Goal: Task Accomplishment & Management: Manage account settings

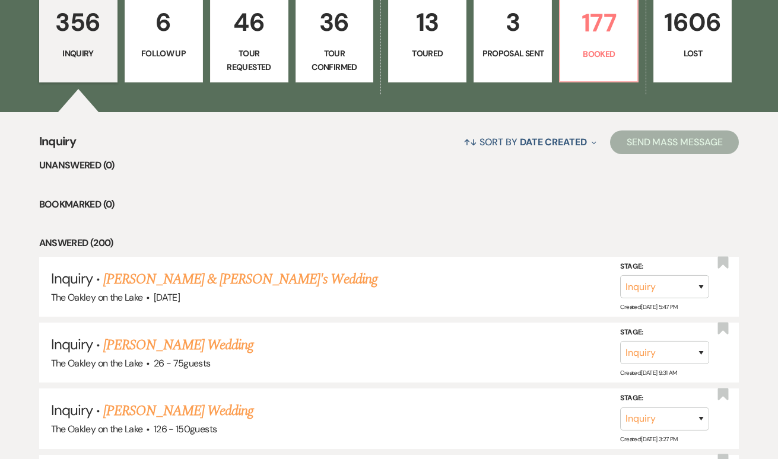
scroll to position [348, 0]
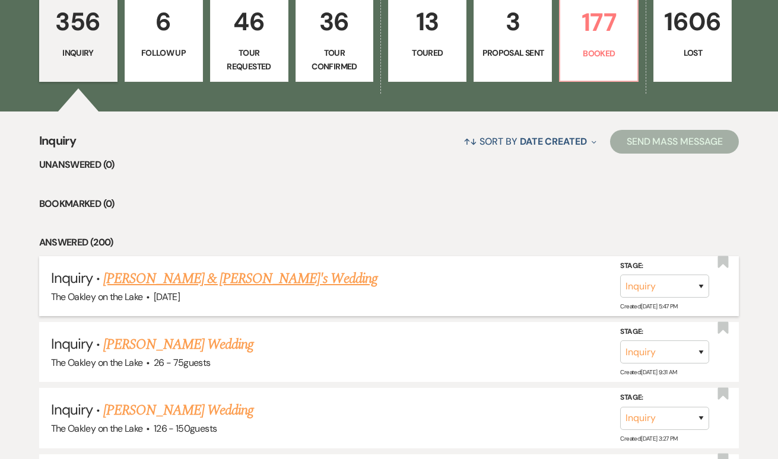
click at [193, 276] on link "[PERSON_NAME] & [PERSON_NAME]'s Wedding" at bounding box center [240, 278] width 274 height 21
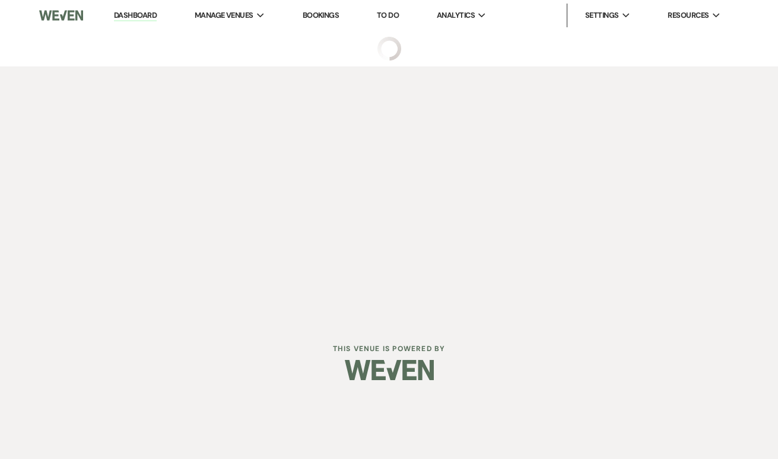
select select "14"
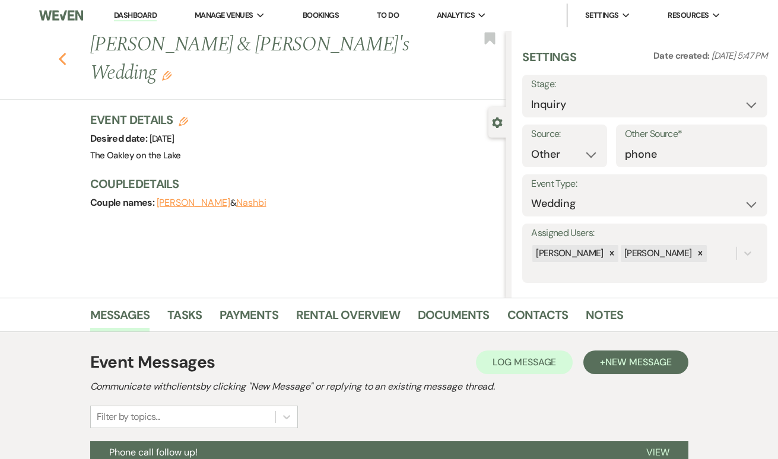
click at [61, 53] on use "button" at bounding box center [62, 59] width 8 height 13
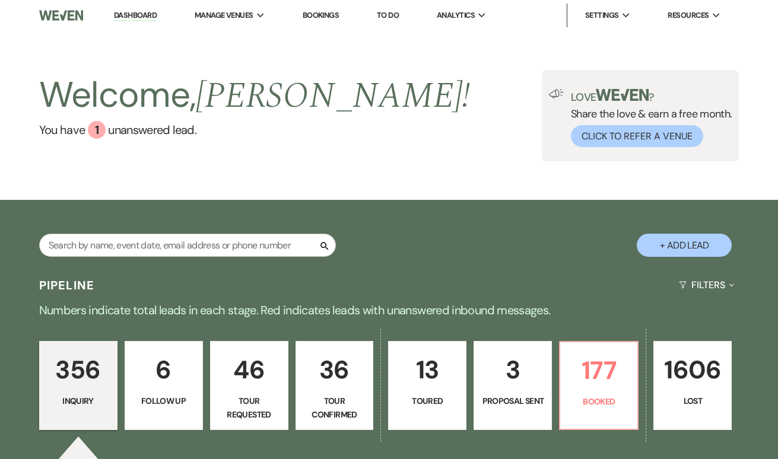
scroll to position [-1, 0]
click at [237, 246] on input "text" at bounding box center [187, 245] width 297 height 23
type input "amber"
select select "5"
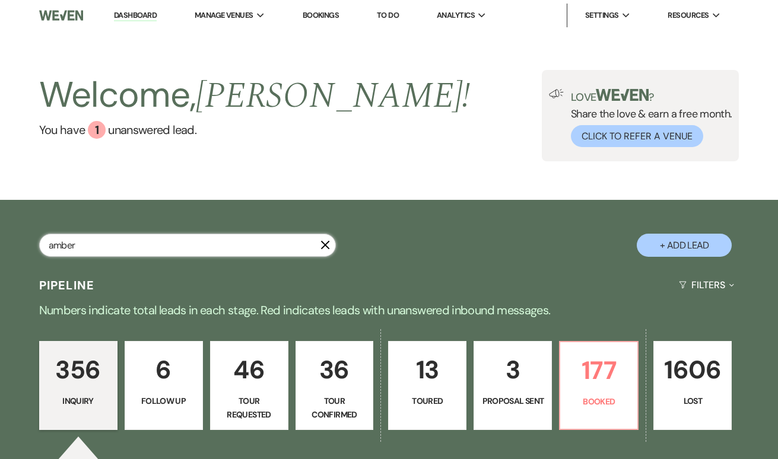
select select "8"
select select "5"
select select "8"
select select "5"
select select "8"
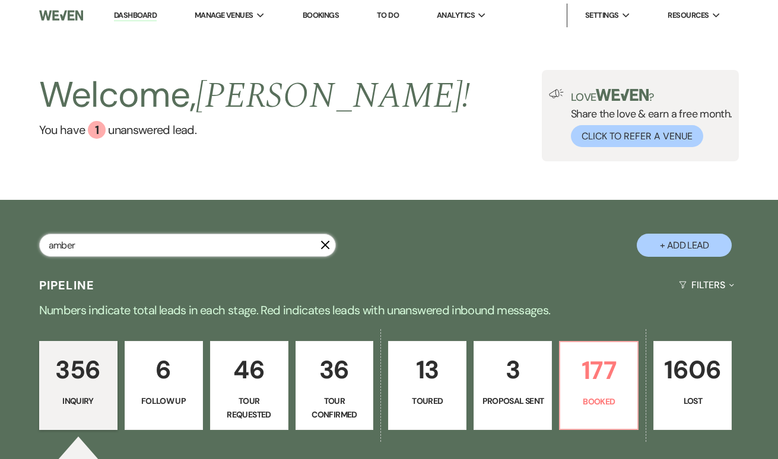
select select "7"
select select "8"
select select "3"
select select "8"
select select "5"
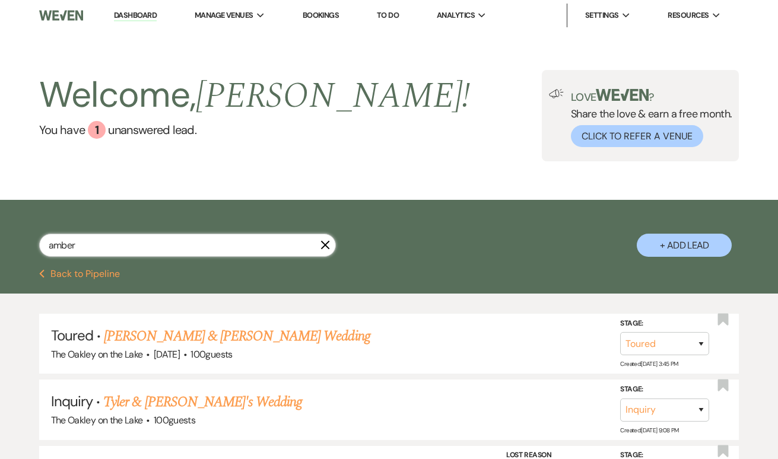
type input "amber"
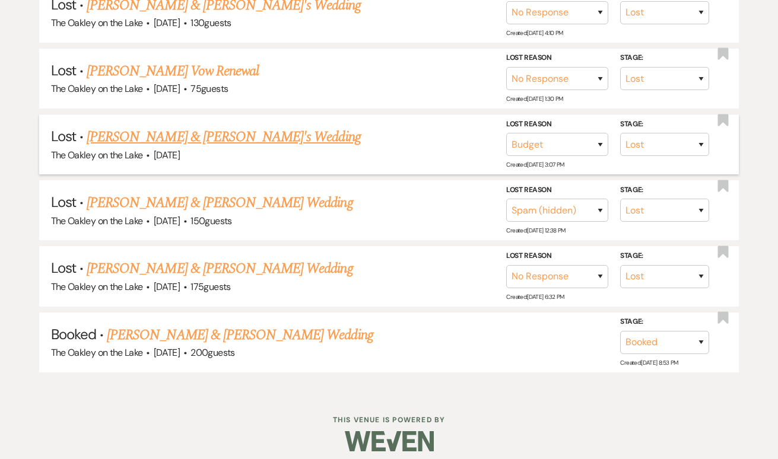
scroll to position [462, 0]
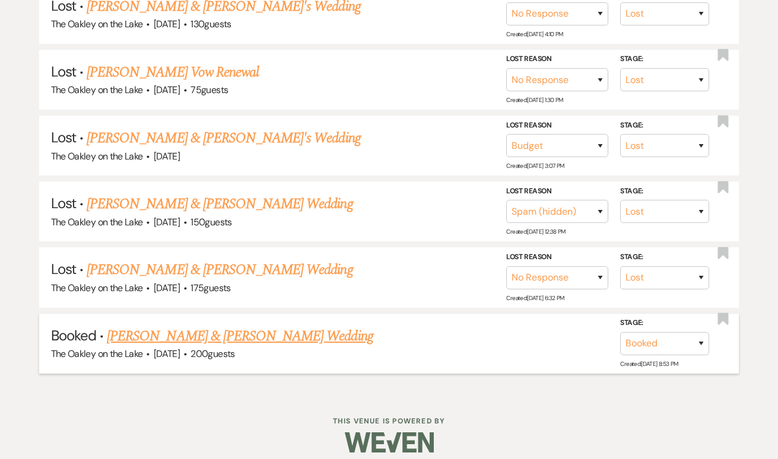
click at [240, 328] on link "[PERSON_NAME] & [PERSON_NAME] Wedding" at bounding box center [240, 336] width 266 height 21
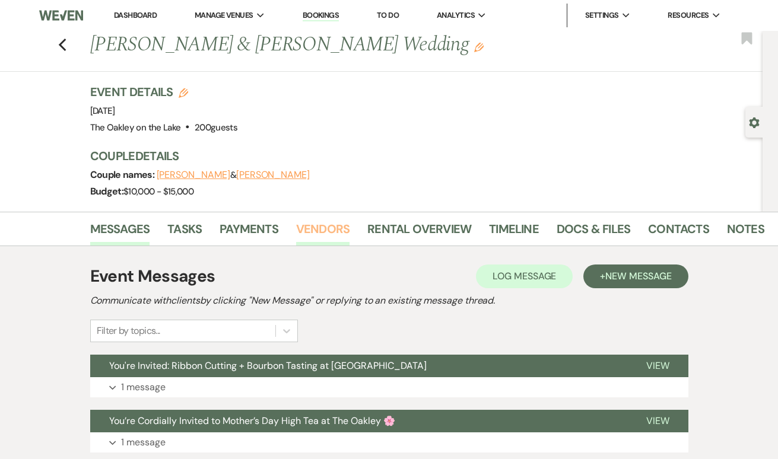
click at [323, 237] on link "Vendors" at bounding box center [322, 233] width 53 height 26
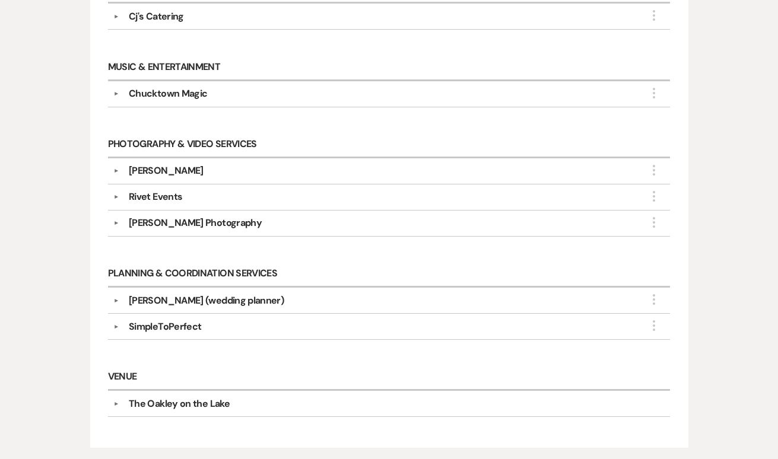
scroll to position [602, 0]
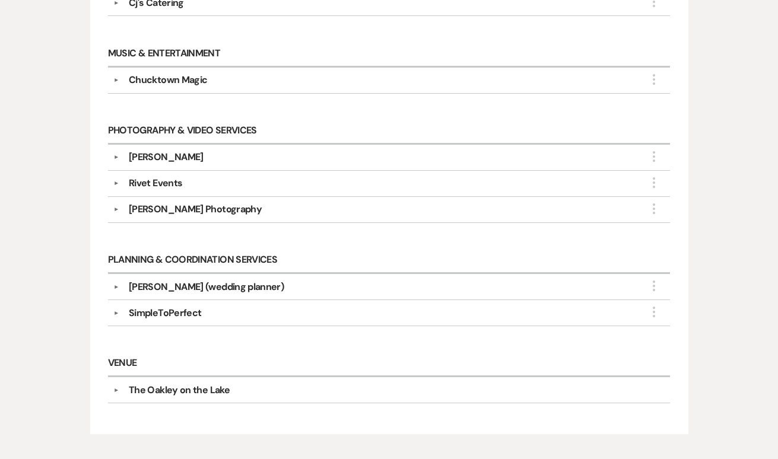
click at [148, 284] on div "[PERSON_NAME] (wedding planner)" at bounding box center [206, 287] width 155 height 14
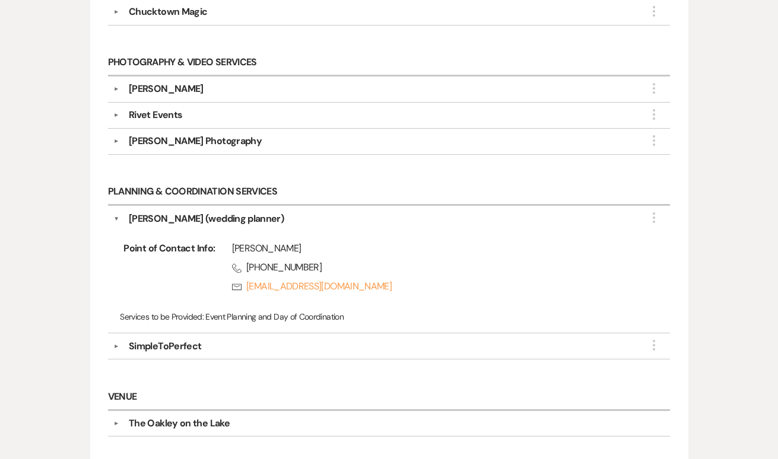
click at [148, 342] on div "SimpleToPerfect" at bounding box center [165, 346] width 72 height 14
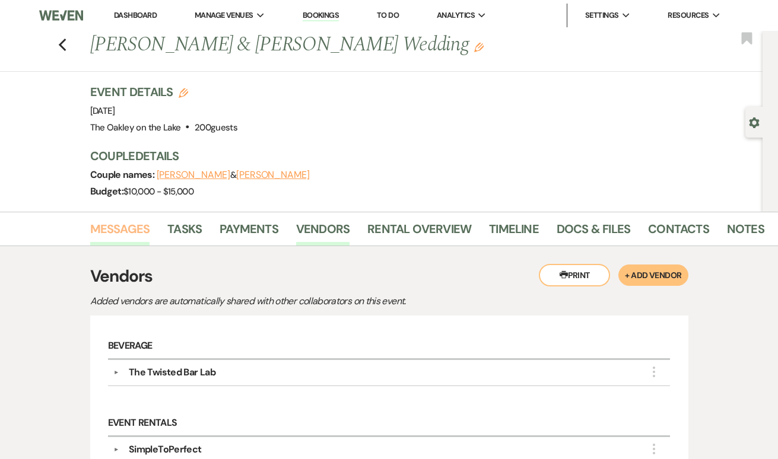
scroll to position [0, 0]
click at [126, 233] on link "Messages" at bounding box center [120, 233] width 60 height 26
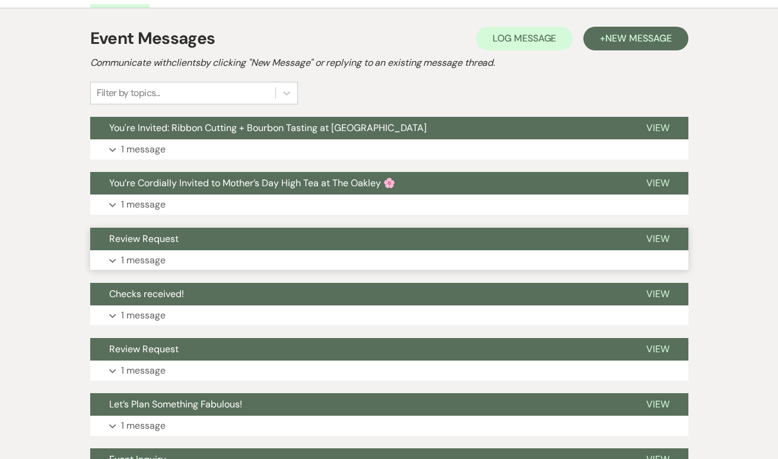
scroll to position [237, 0]
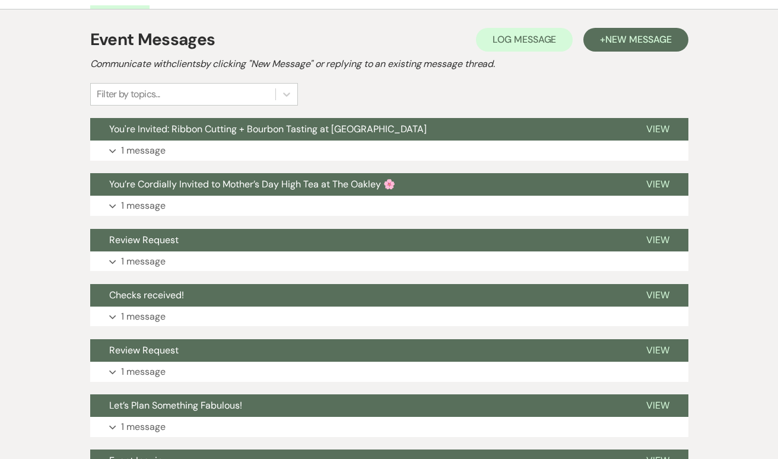
click at [182, 87] on div "Filter by topics..." at bounding box center [183, 94] width 185 height 21
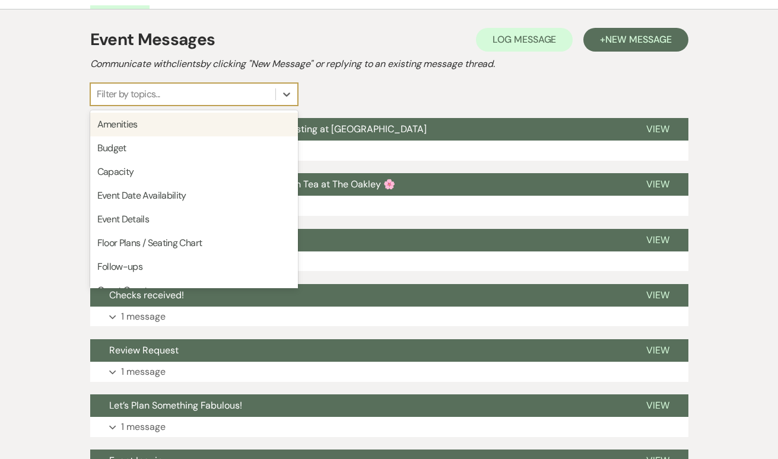
click at [182, 88] on div "Filter by topics..." at bounding box center [183, 94] width 185 height 21
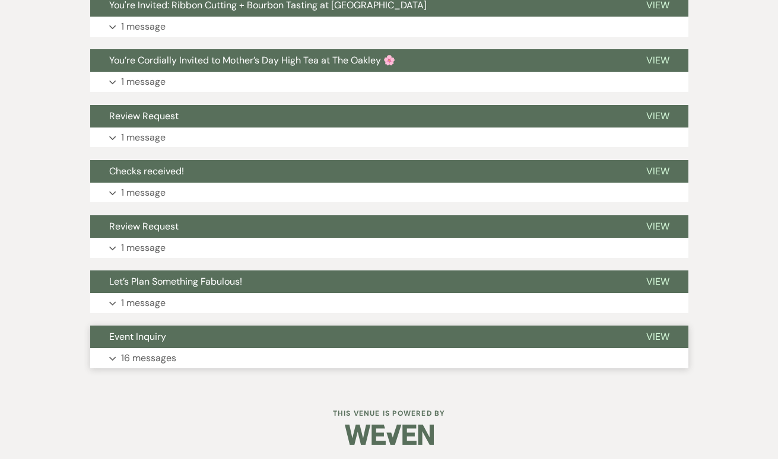
click at [130, 348] on button "Expand 16 messages" at bounding box center [389, 358] width 598 height 20
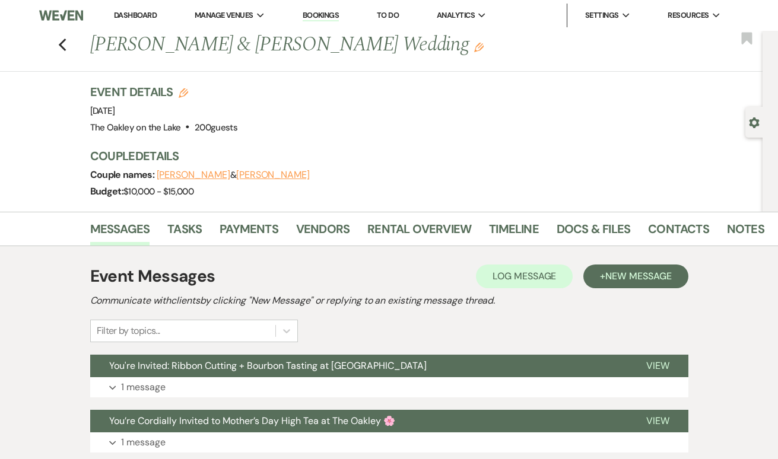
scroll to position [0, 0]
click at [64, 47] on icon "Previous" at bounding box center [62, 45] width 9 height 14
select select "5"
select select "8"
select select "5"
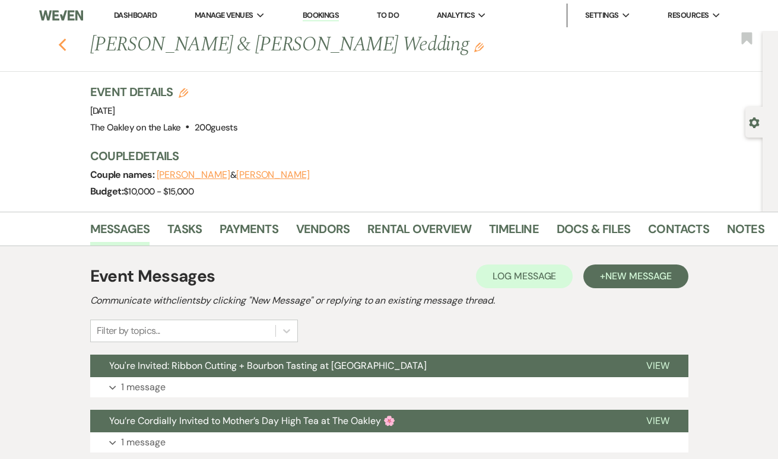
select select "8"
select select "5"
select select "8"
select select "7"
select select "8"
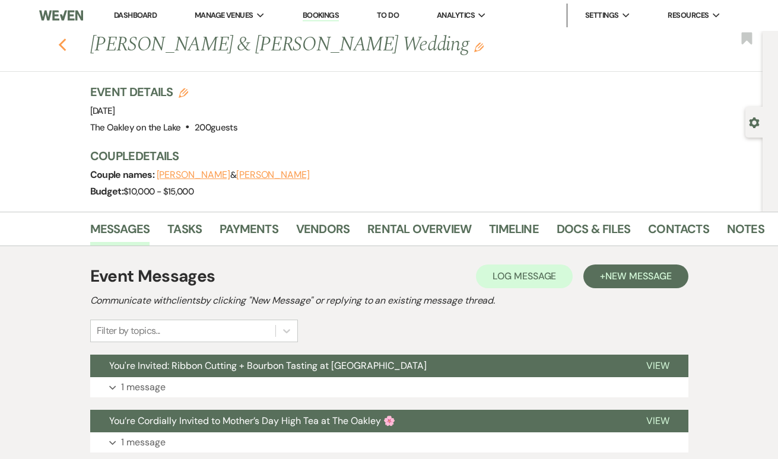
select select "3"
select select "8"
select select "5"
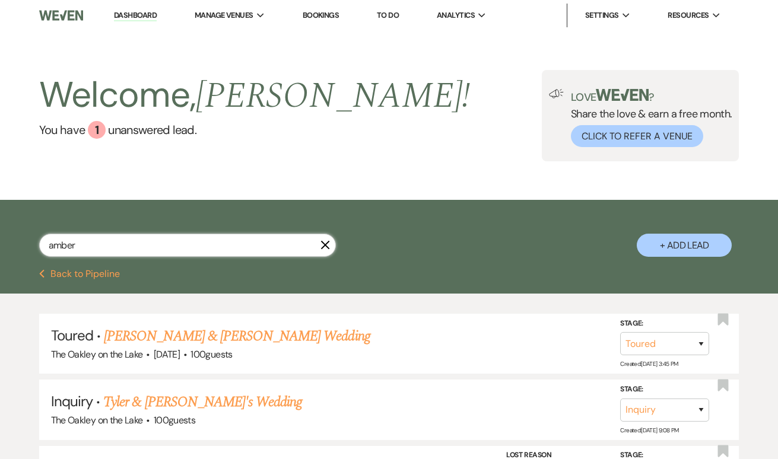
click at [186, 247] on input "amber" at bounding box center [187, 245] width 297 height 23
type input "[PERSON_NAME]"
select select "8"
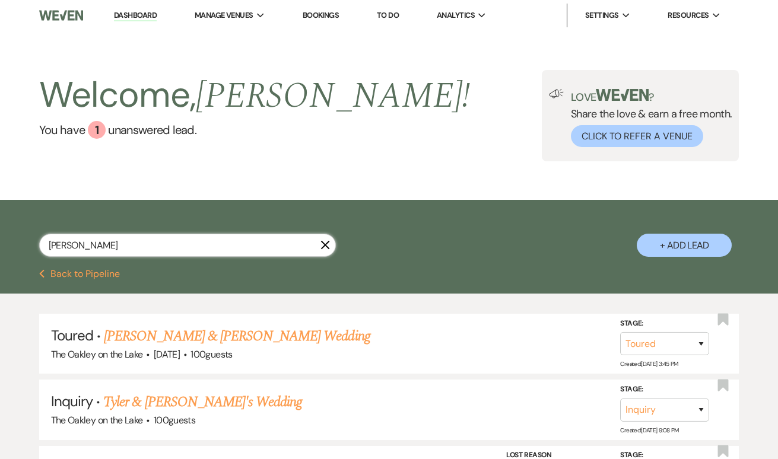
select select "7"
select select "8"
select select "6"
select select "8"
select select "5"
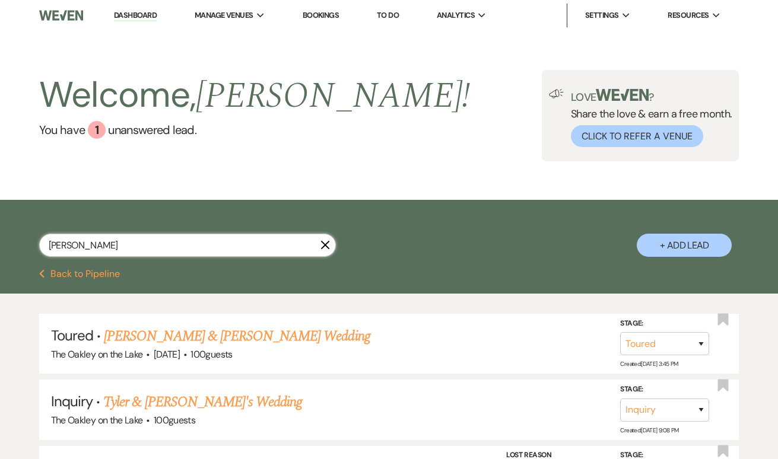
select select "8"
select select "5"
select select "8"
select select "6"
select select "8"
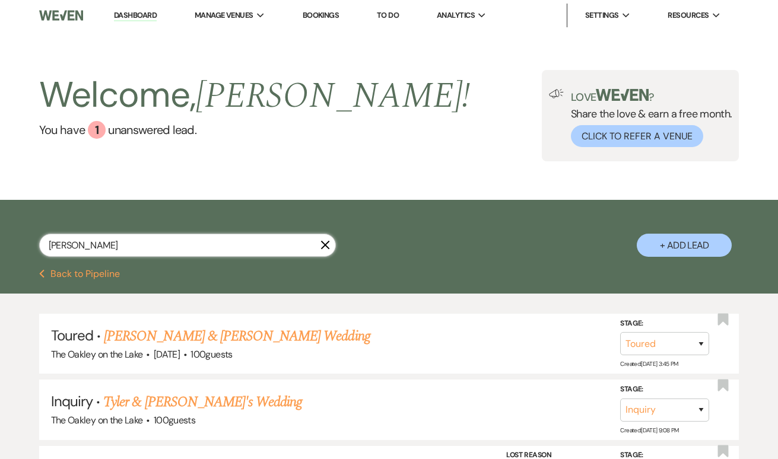
select select "6"
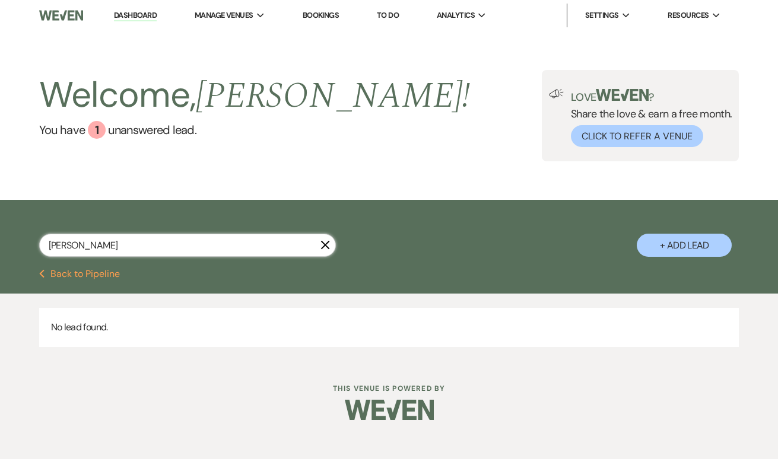
type input "[PERSON_NAME]"
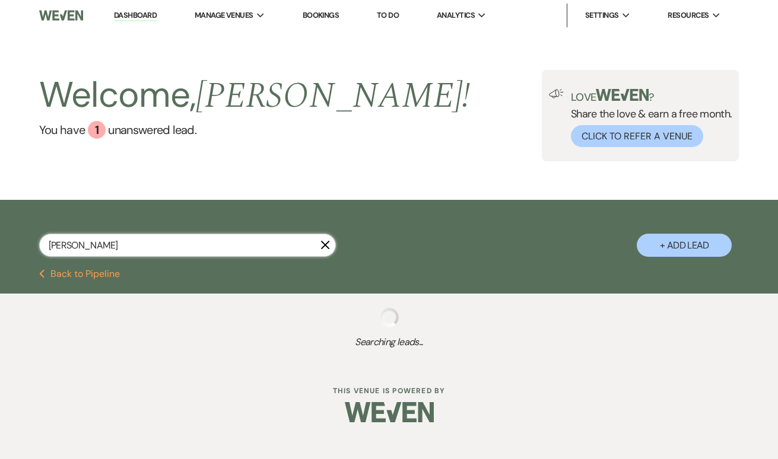
select select "8"
select select "5"
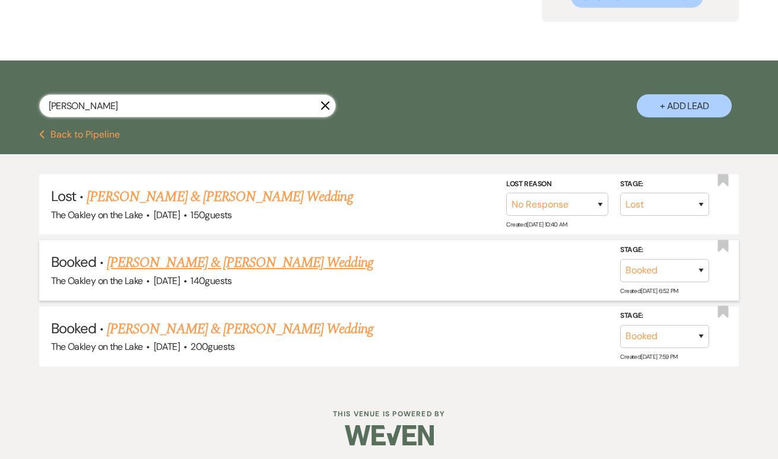
scroll to position [139, 0]
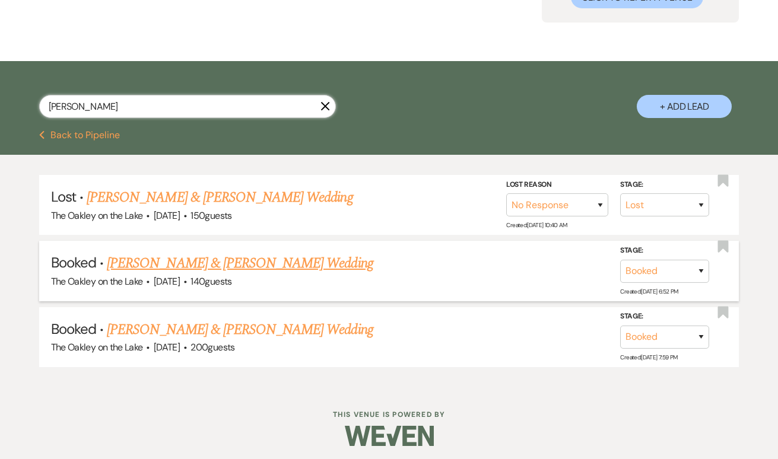
type input "[PERSON_NAME]"
click at [162, 265] on link "[PERSON_NAME] & [PERSON_NAME] Wedding" at bounding box center [240, 263] width 266 height 21
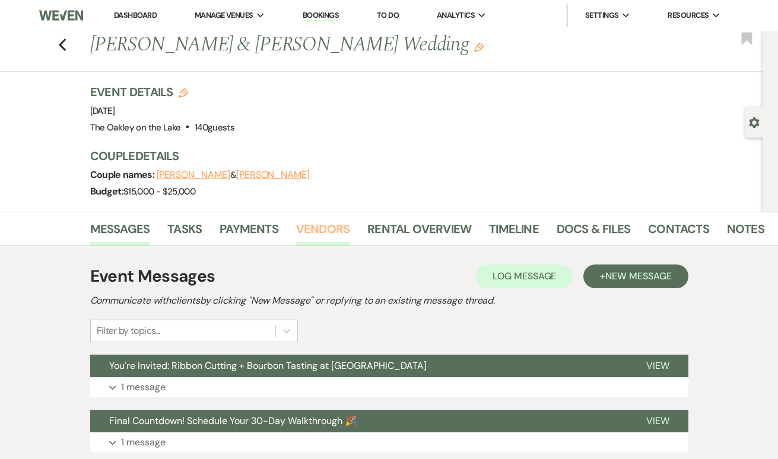
click at [316, 233] on link "Vendors" at bounding box center [322, 233] width 53 height 26
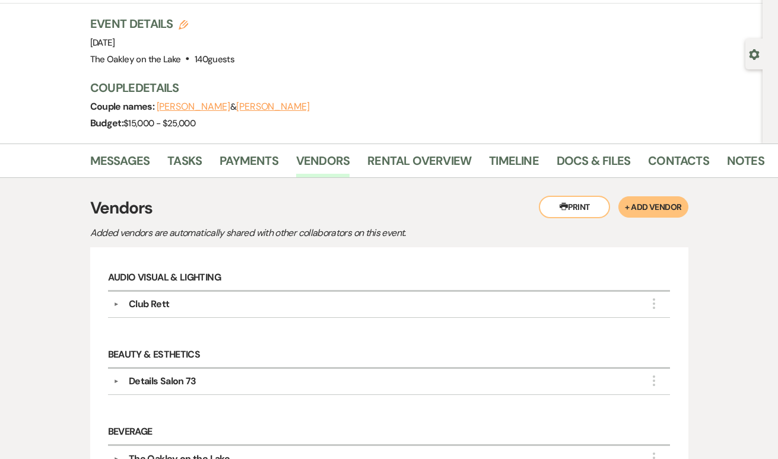
scroll to position [65, 1]
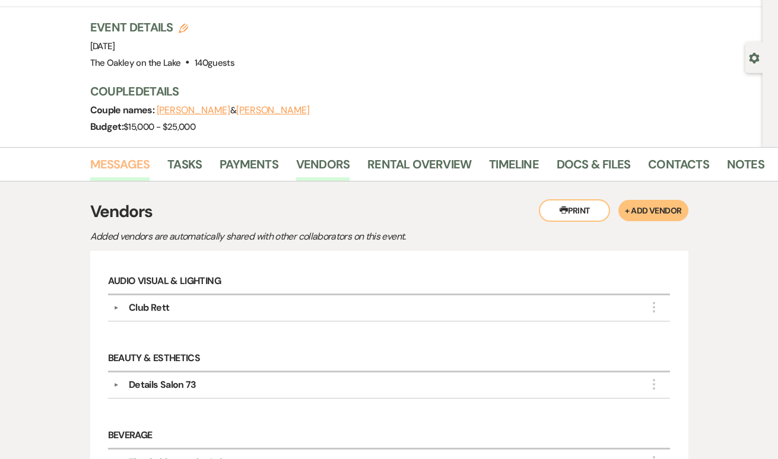
click at [111, 160] on link "Messages" at bounding box center [120, 168] width 60 height 26
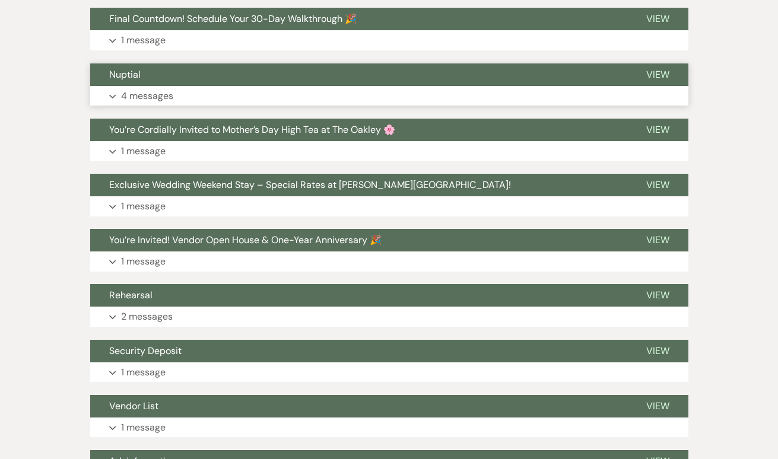
scroll to position [528, 0]
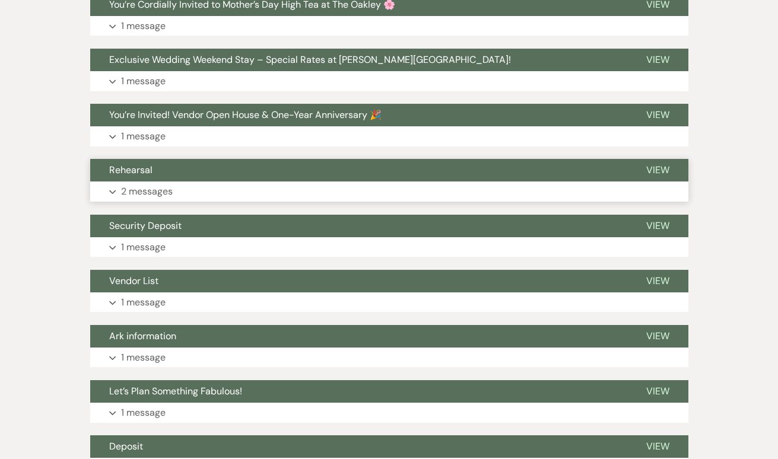
click at [119, 183] on button "Expand 2 messages" at bounding box center [389, 192] width 598 height 20
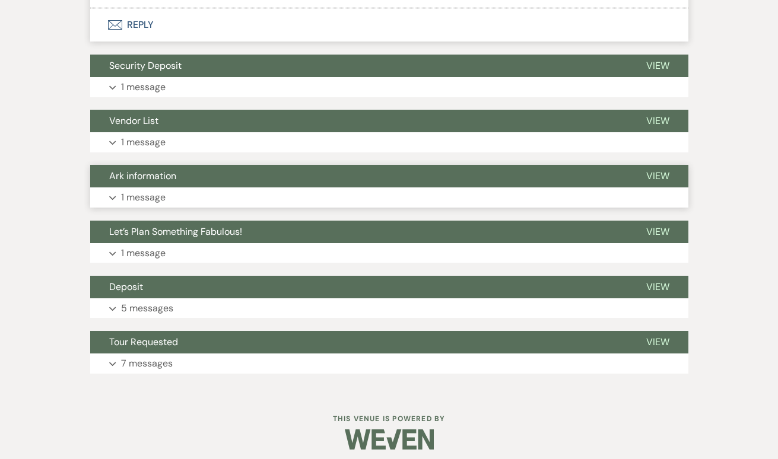
scroll to position [951, 0]
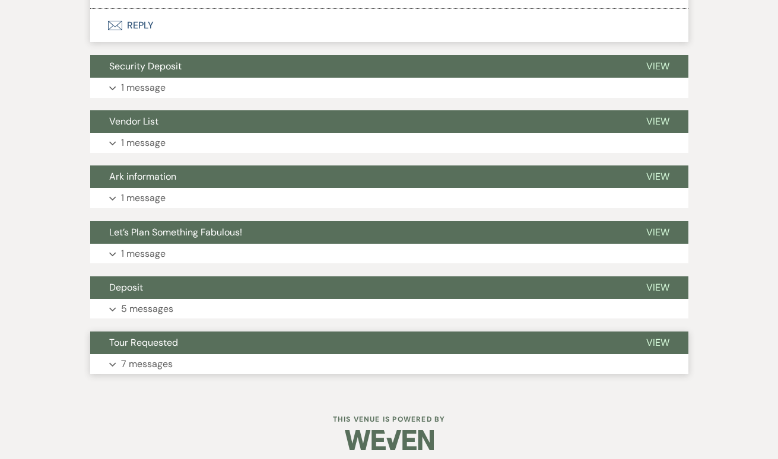
click at [132, 357] on p "7 messages" at bounding box center [147, 364] width 52 height 15
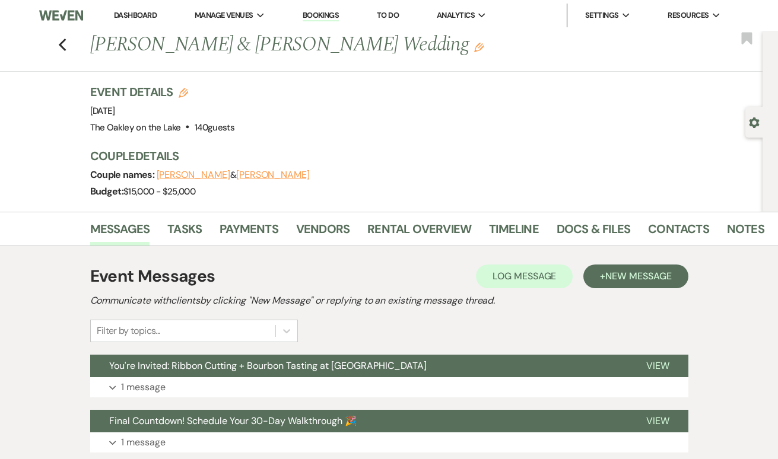
scroll to position [0, 0]
click at [62, 45] on icon "Previous" at bounding box center [62, 45] width 9 height 14
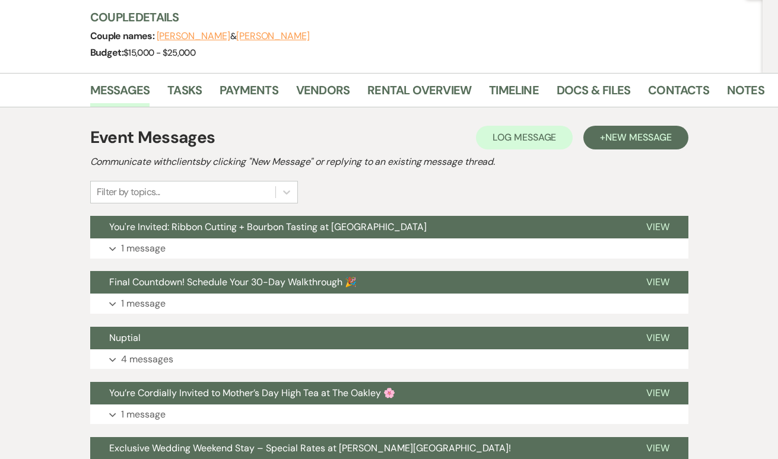
select select "8"
select select "5"
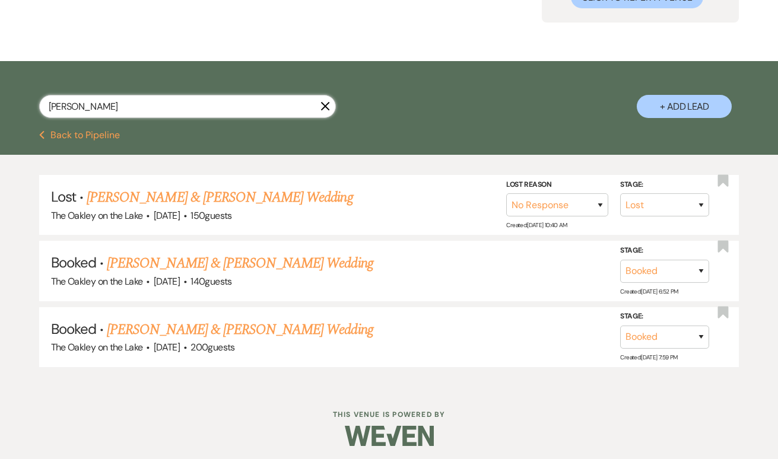
click at [167, 102] on input "[PERSON_NAME]" at bounding box center [187, 106] width 297 height 23
type input "[PERSON_NAME]"
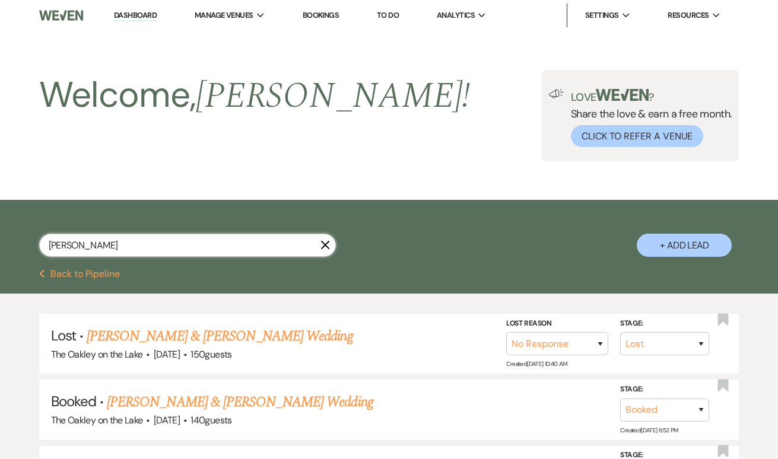
select select "8"
select select "10"
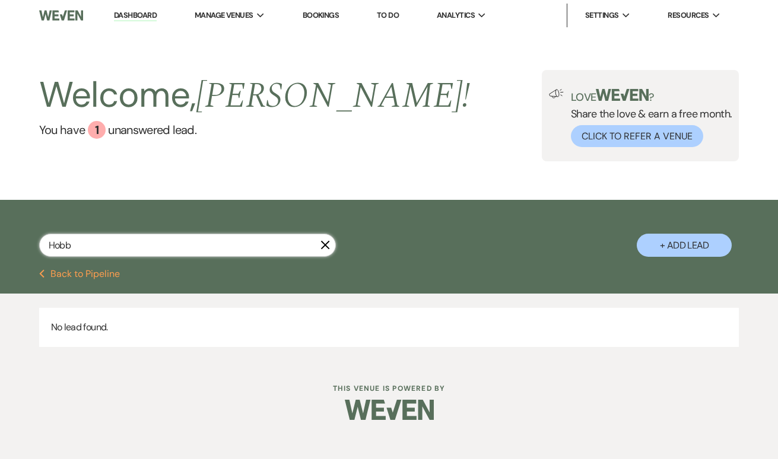
type input "Hob"
select select "8"
select select "11"
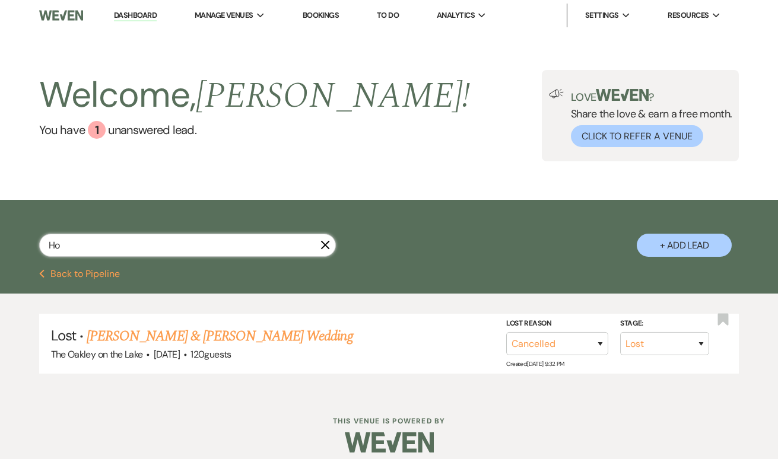
type input "H"
type input "[PERSON_NAME]"
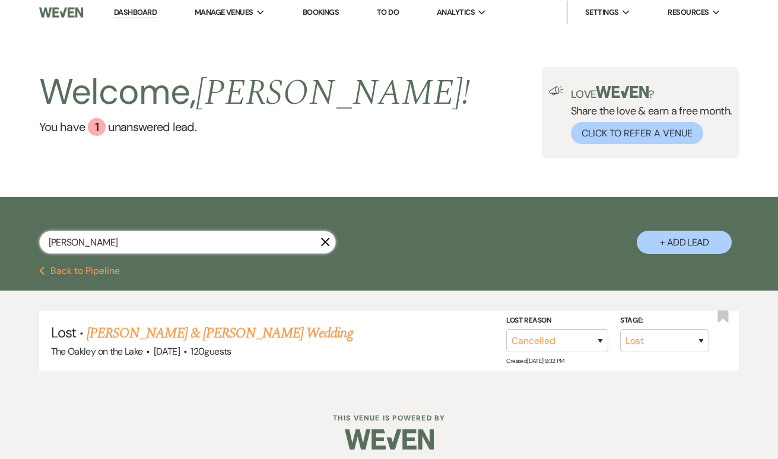
select select "8"
select select "10"
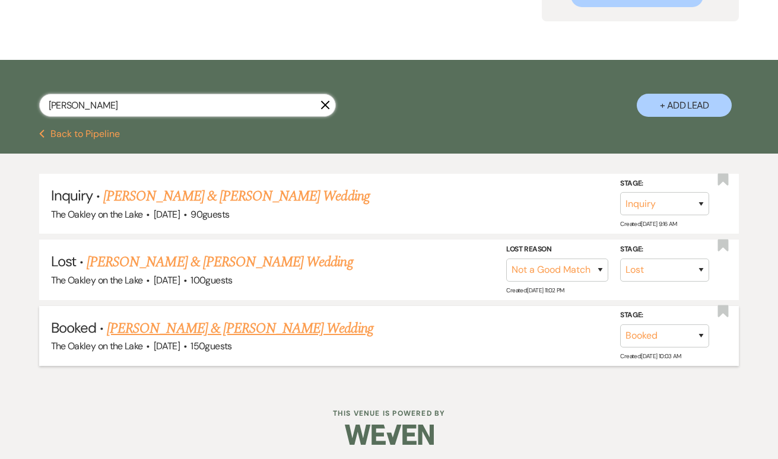
scroll to position [139, 0]
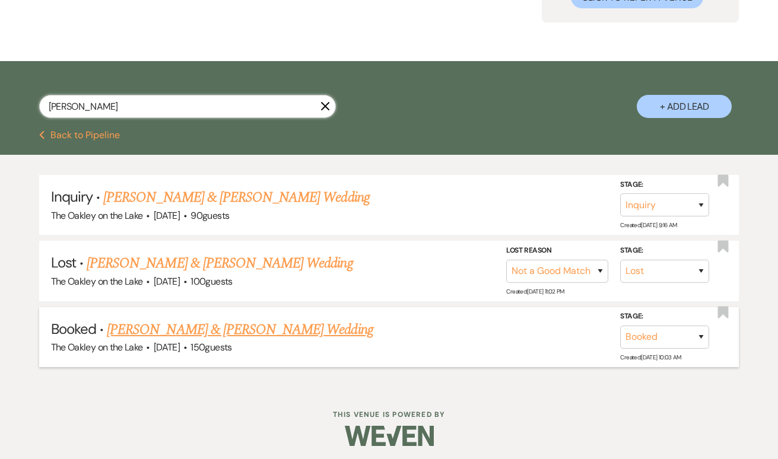
type input "[PERSON_NAME]"
click at [193, 328] on link "[PERSON_NAME] & [PERSON_NAME] Wedding" at bounding box center [240, 329] width 266 height 21
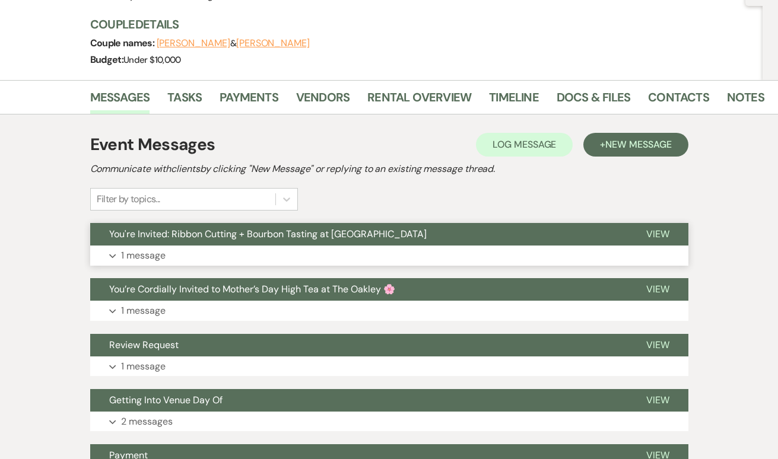
scroll to position [137, 0]
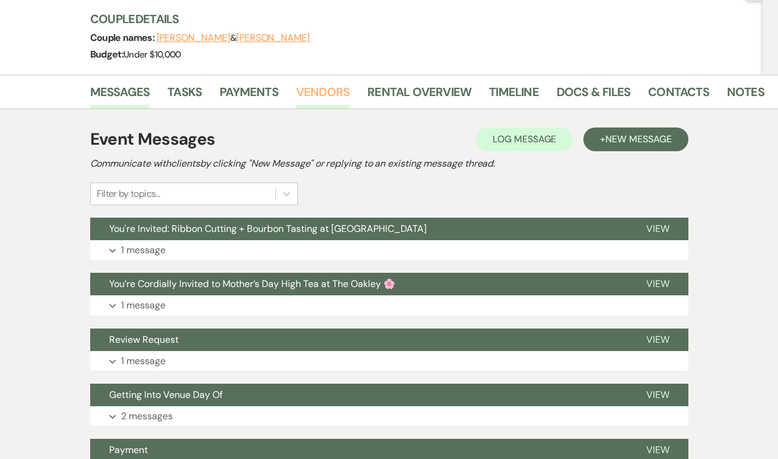
click at [326, 93] on link "Vendors" at bounding box center [322, 95] width 53 height 26
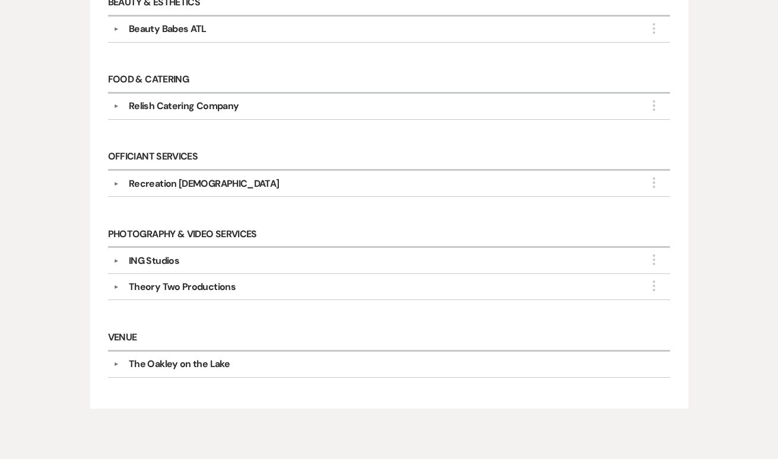
scroll to position [344, 0]
click at [190, 104] on div "Relish Catering Company" at bounding box center [184, 106] width 110 height 14
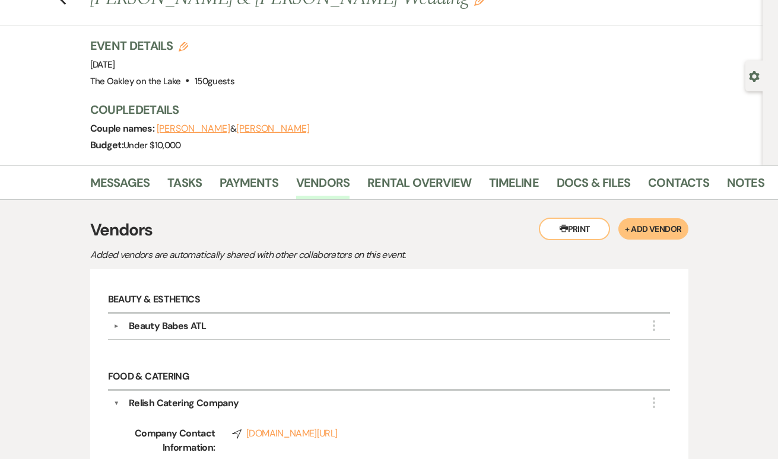
scroll to position [44, 0]
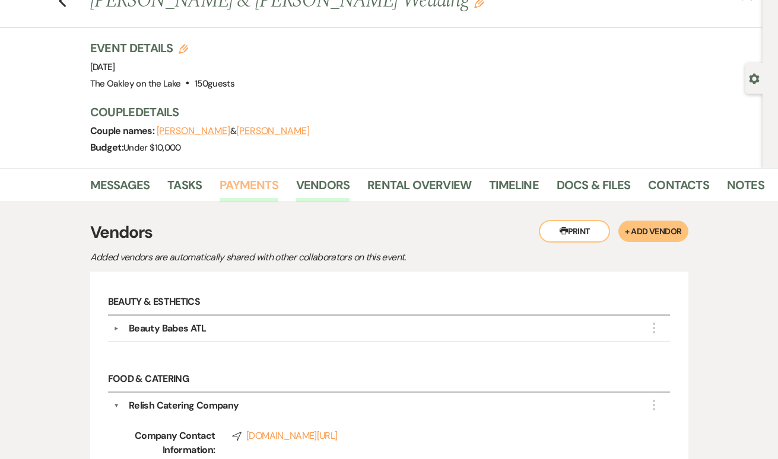
click at [249, 182] on link "Payments" at bounding box center [249, 189] width 59 height 26
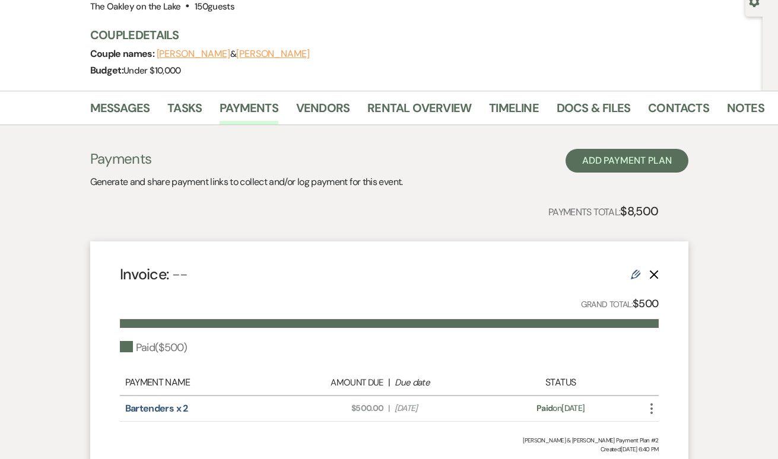
scroll to position [120, 0]
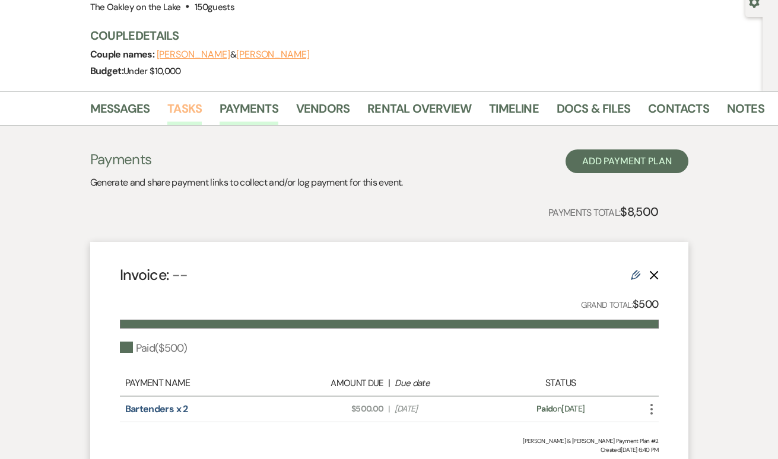
click at [178, 115] on link "Tasks" at bounding box center [184, 112] width 34 height 26
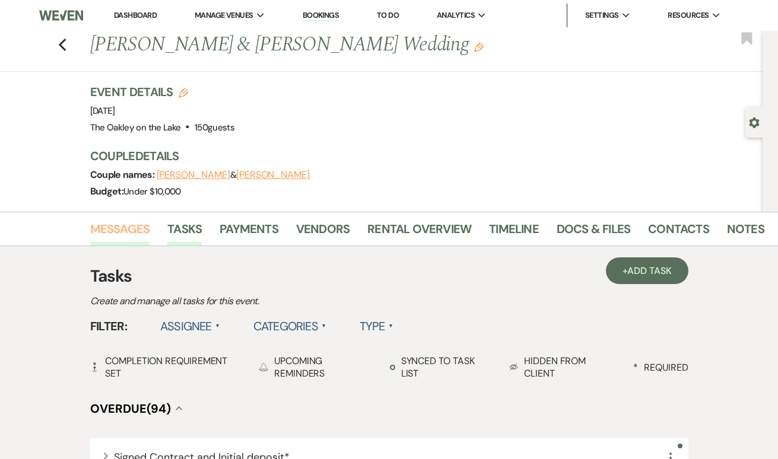
click at [119, 237] on link "Messages" at bounding box center [120, 233] width 60 height 26
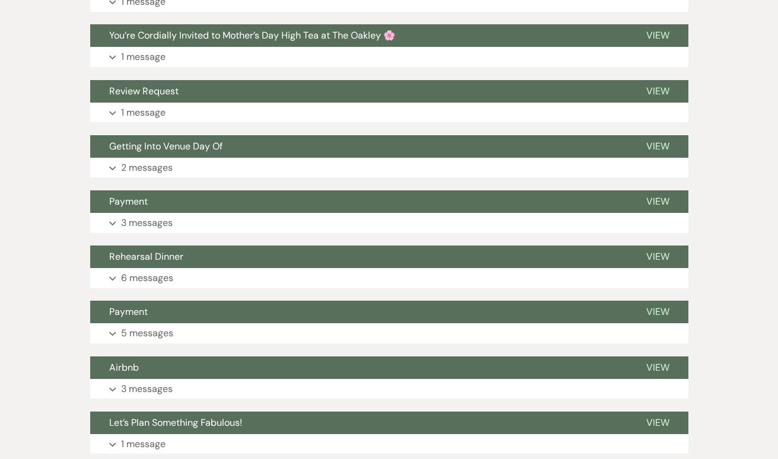
scroll to position [83, 0]
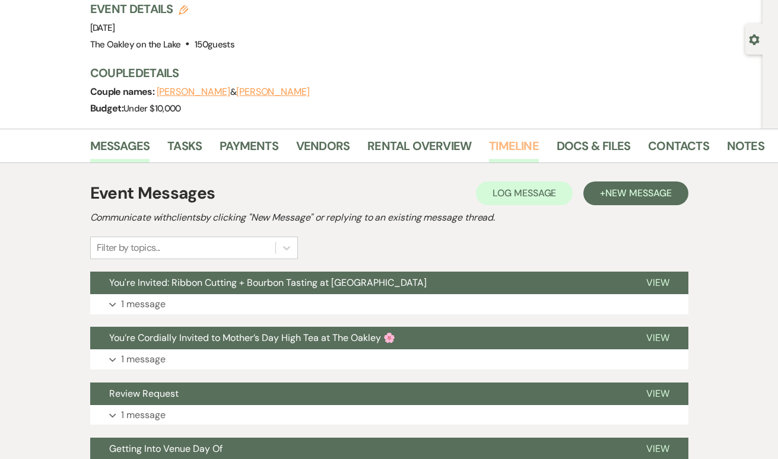
click at [501, 138] on link "Timeline" at bounding box center [514, 149] width 50 height 26
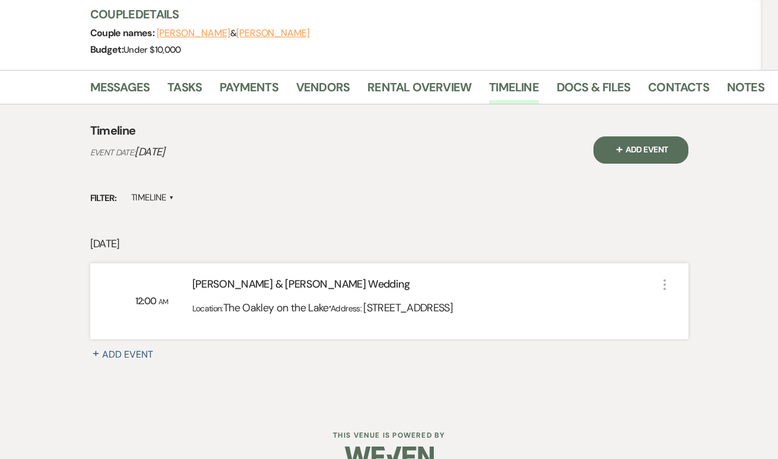
scroll to position [138, 0]
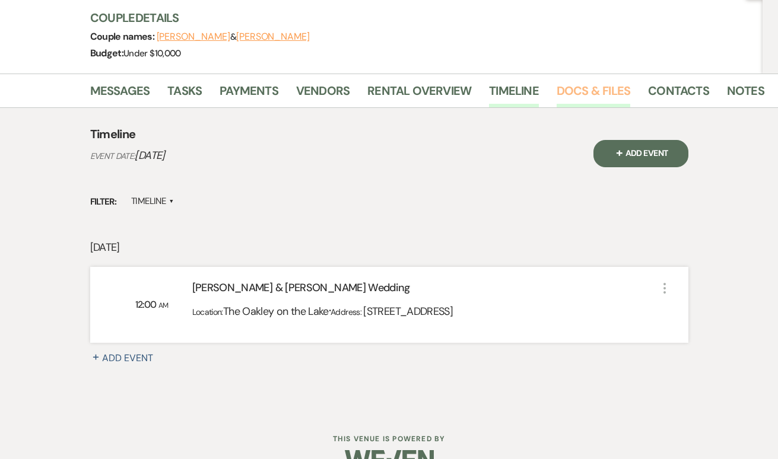
click at [611, 89] on link "Docs & Files" at bounding box center [594, 94] width 74 height 26
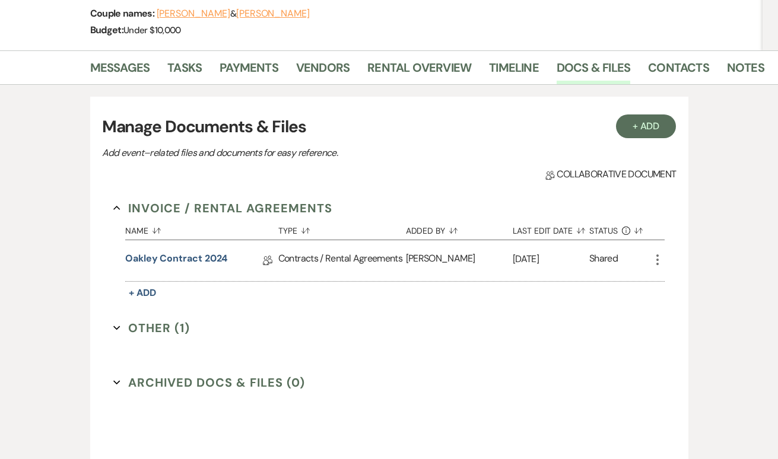
scroll to position [139, 0]
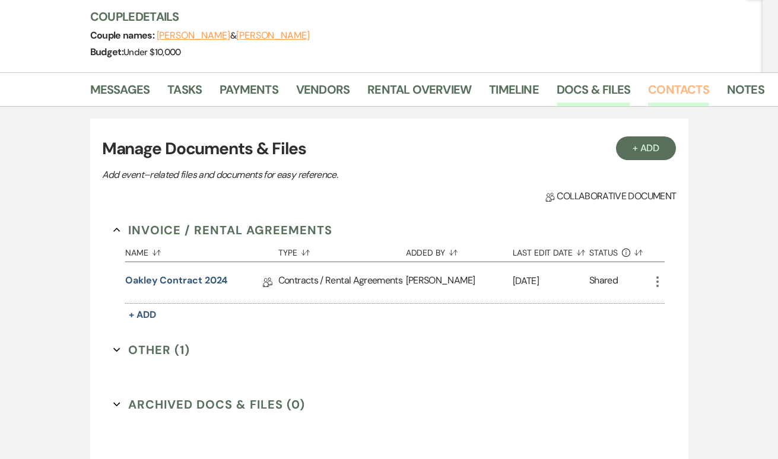
click at [671, 95] on link "Contacts" at bounding box center [678, 93] width 61 height 26
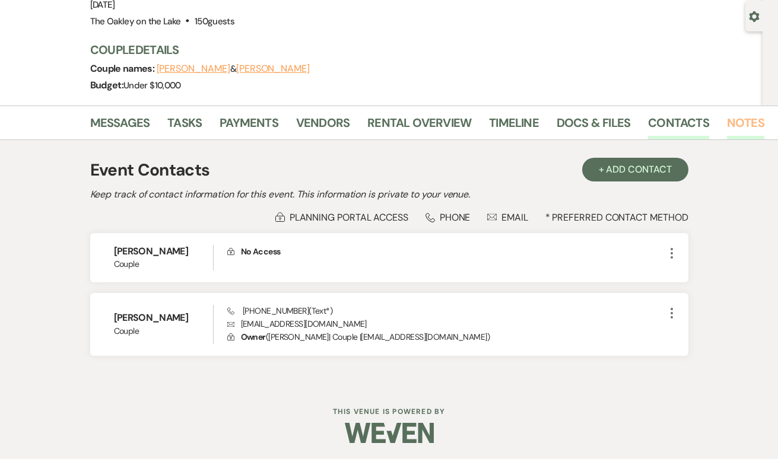
click at [741, 126] on link "Notes" at bounding box center [745, 126] width 37 height 26
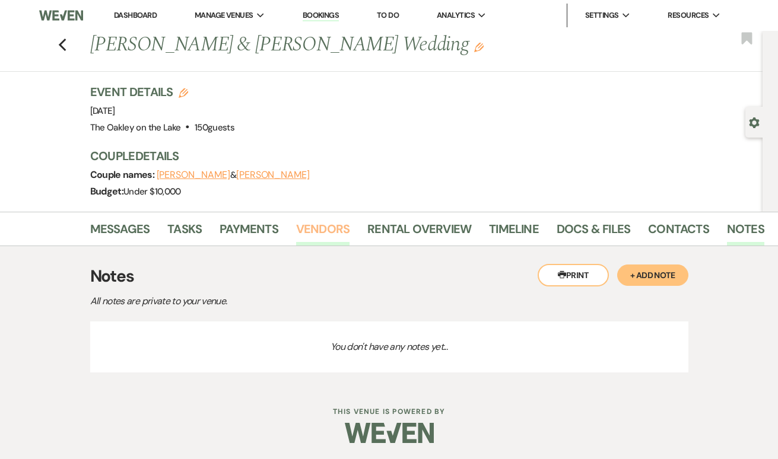
click at [320, 236] on link "Vendors" at bounding box center [322, 233] width 53 height 26
